Goal: Task Accomplishment & Management: Manage account settings

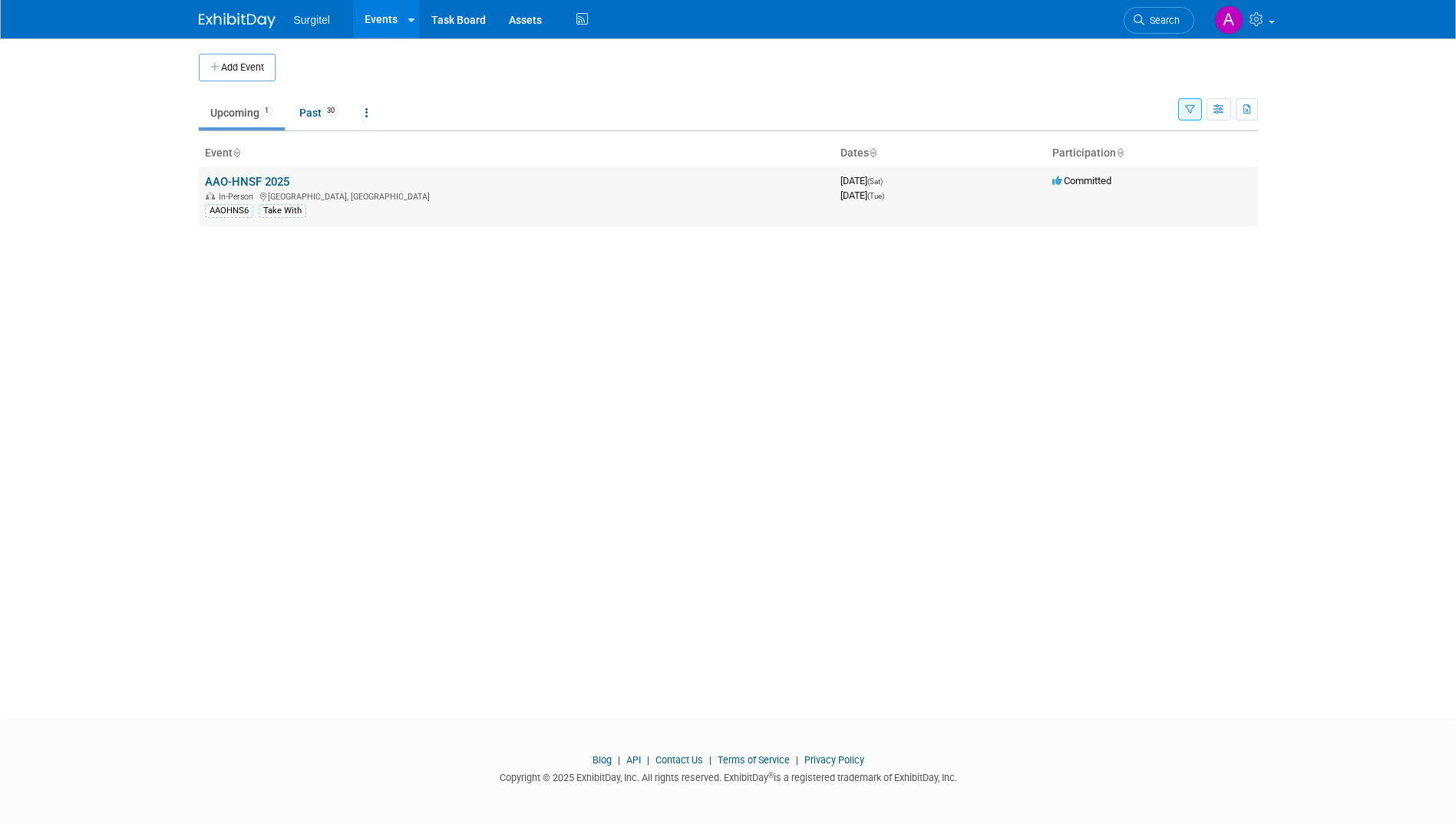
click at [264, 173] on td "AAO-HNSF 2025 In-Person [GEOGRAPHIC_DATA], [GEOGRAPHIC_DATA] AAOHNS6 Take With" at bounding box center [516, 196] width 636 height 60
click at [264, 177] on link "AAO-HNSF 2025" at bounding box center [247, 182] width 85 height 13
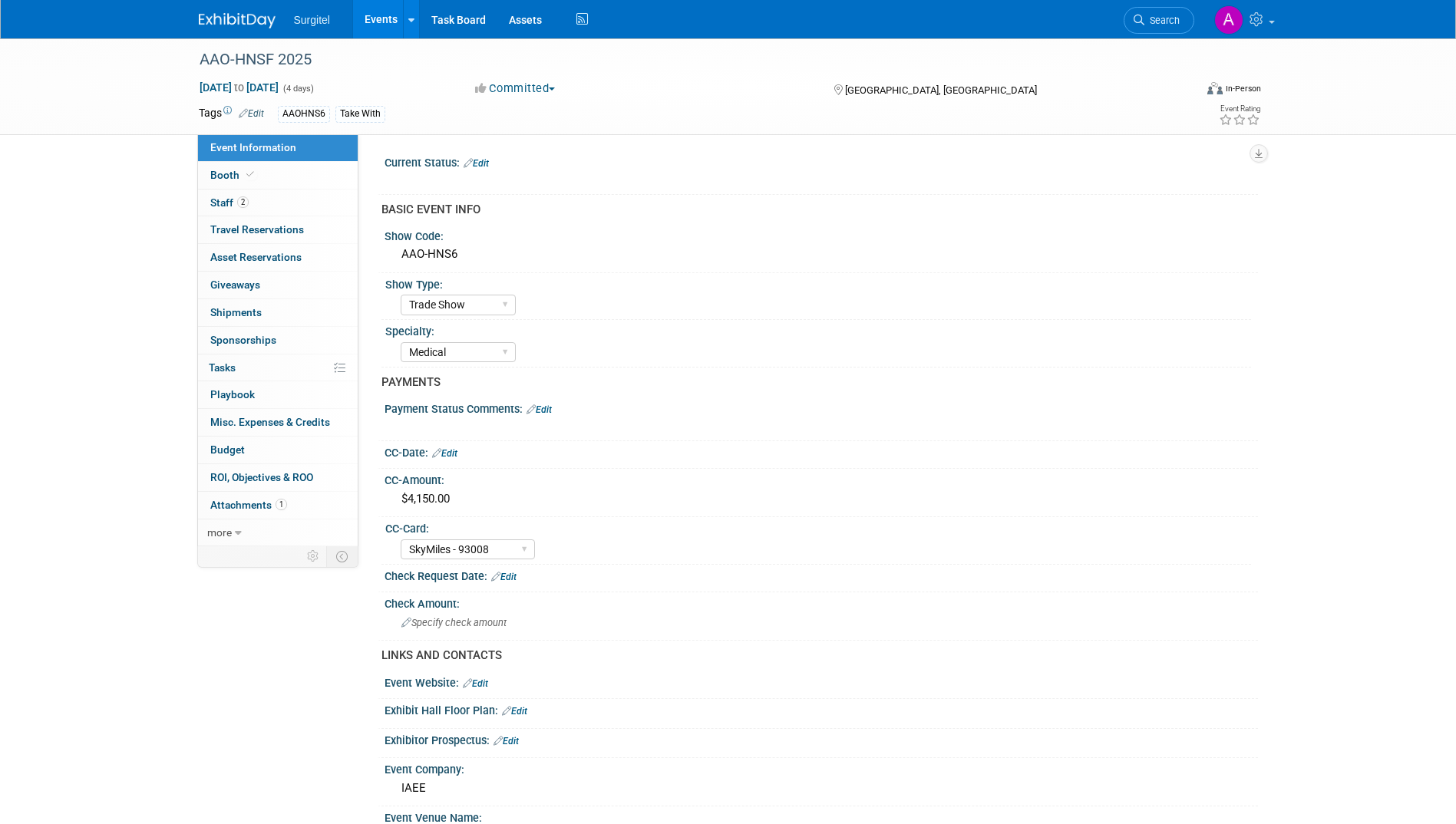
select select "Trade Show"
select select "Medical"
select select "SkyMiles - 93008"
select select "No"
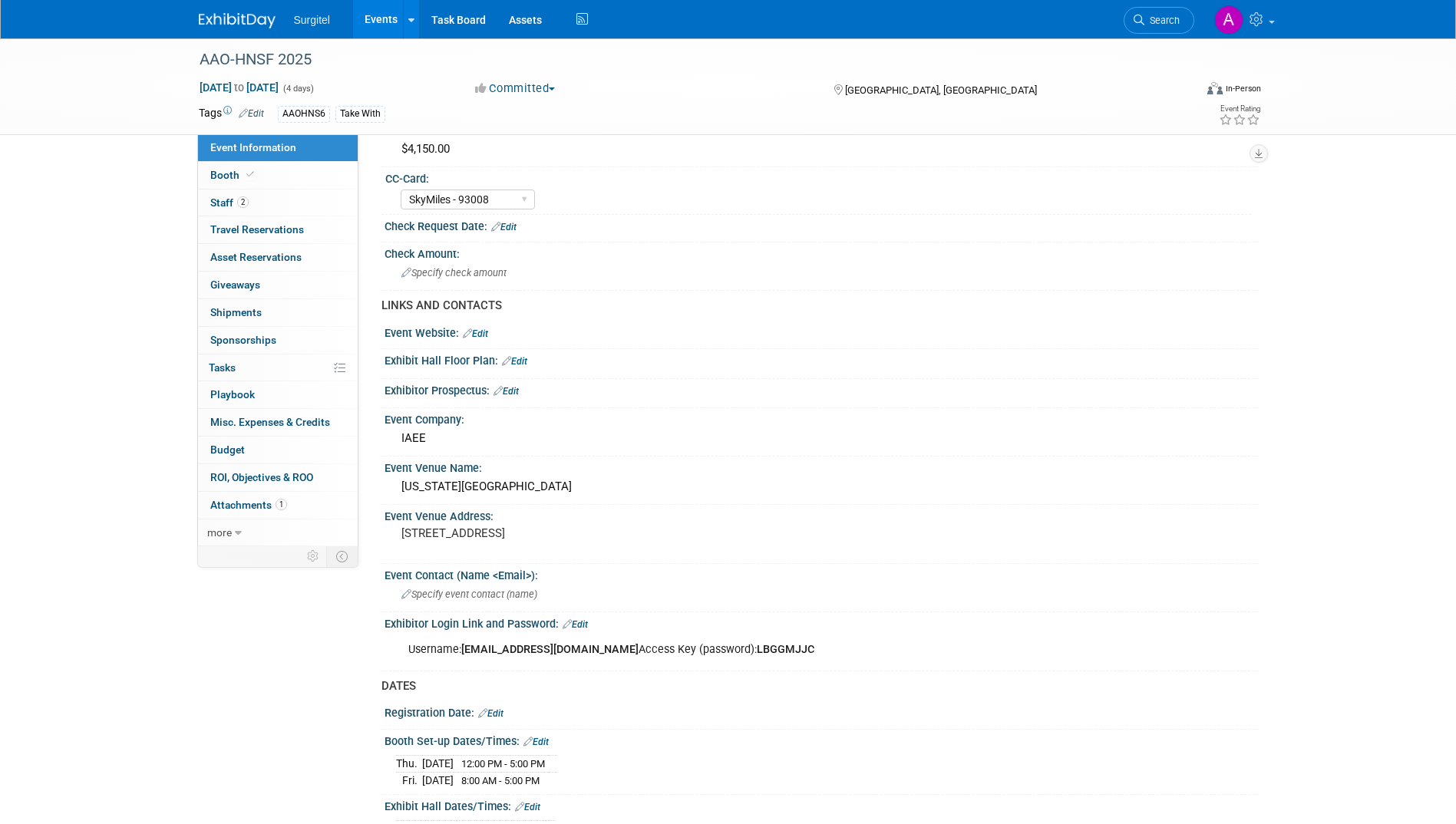
scroll to position [384, 0]
